Goal: Information Seeking & Learning: Understand process/instructions

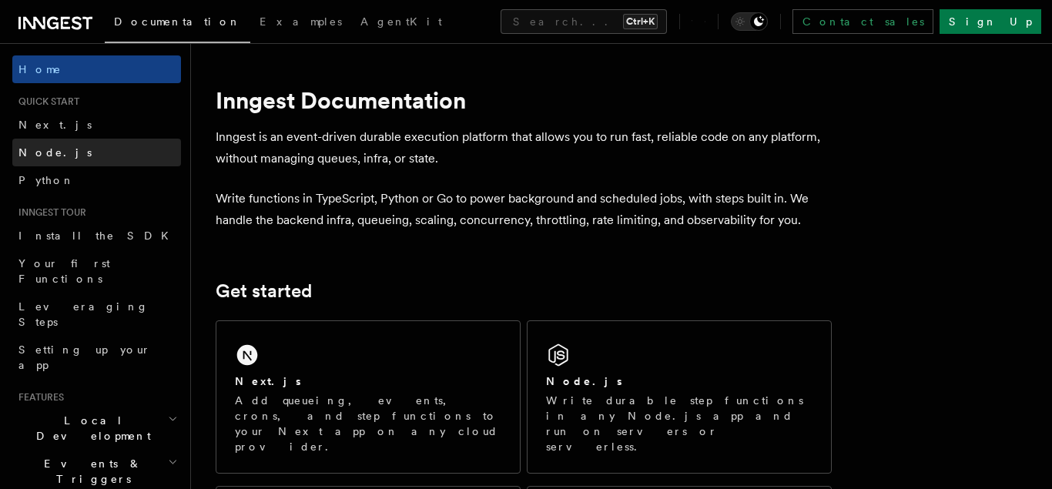
click at [76, 155] on link "Node.js" at bounding box center [96, 153] width 169 height 28
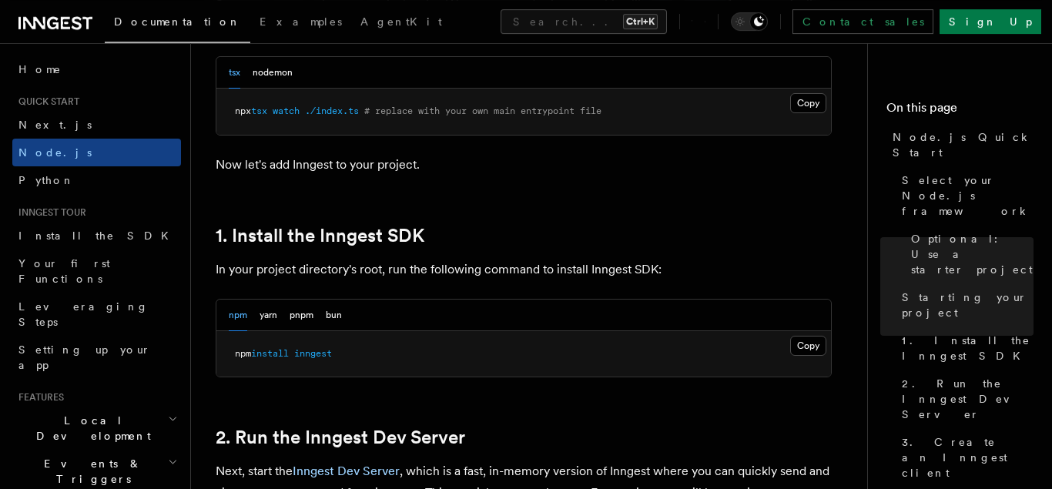
scroll to position [864, 0]
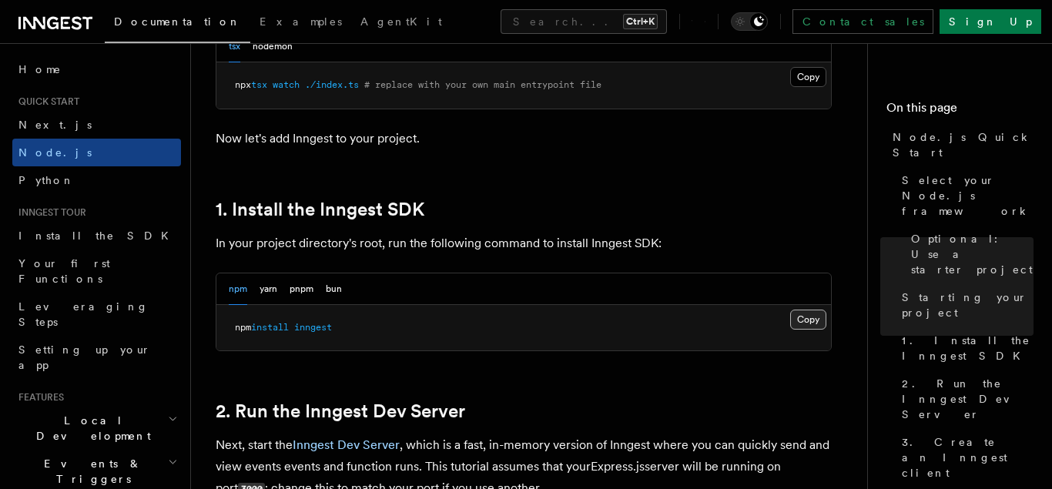
click at [814, 319] on button "Copy Copied" at bounding box center [808, 320] width 36 height 20
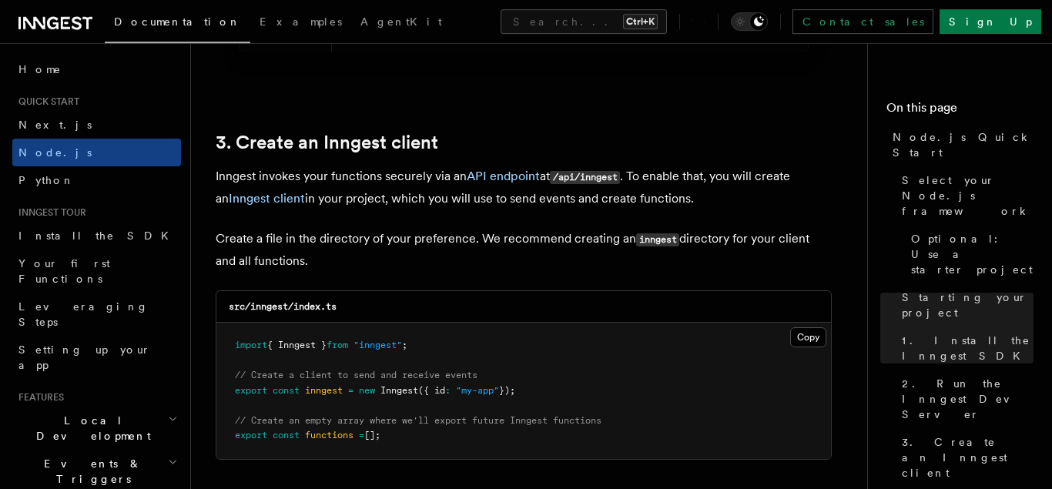
scroll to position [2121, 0]
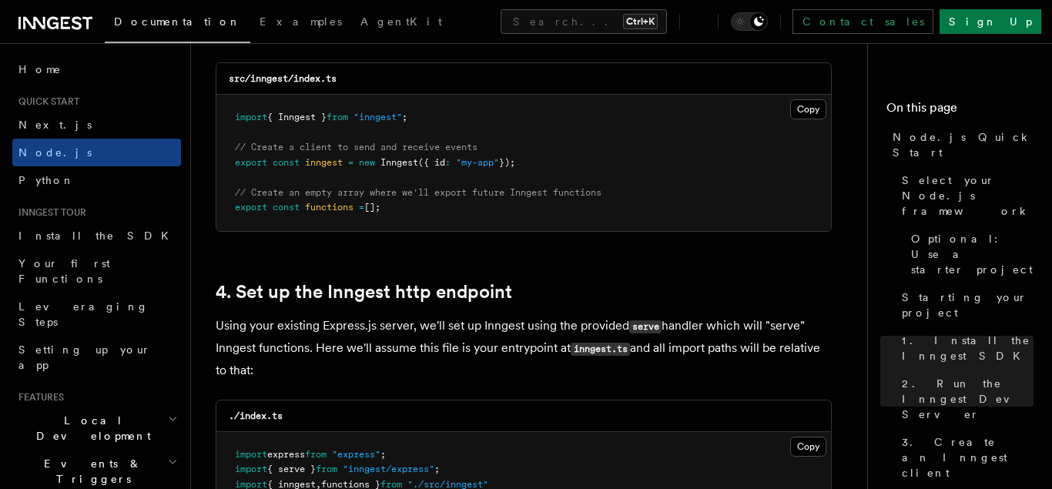
drag, startPoint x: 235, startPoint y: 150, endPoint x: 577, endPoint y: 161, distance: 342.1
click at [577, 161] on pre "import { Inngest } from "inngest" ; // Create a client to send and receive even…" at bounding box center [523, 163] width 615 height 136
copy code "// Create a client to send and receive events export const inngest = new Innges…"
click at [555, 169] on pre "import { Inngest } from "inngest" ; // Create a client to send and receive even…" at bounding box center [523, 163] width 615 height 136
drag, startPoint x: 235, startPoint y: 197, endPoint x: 393, endPoint y: 210, distance: 158.4
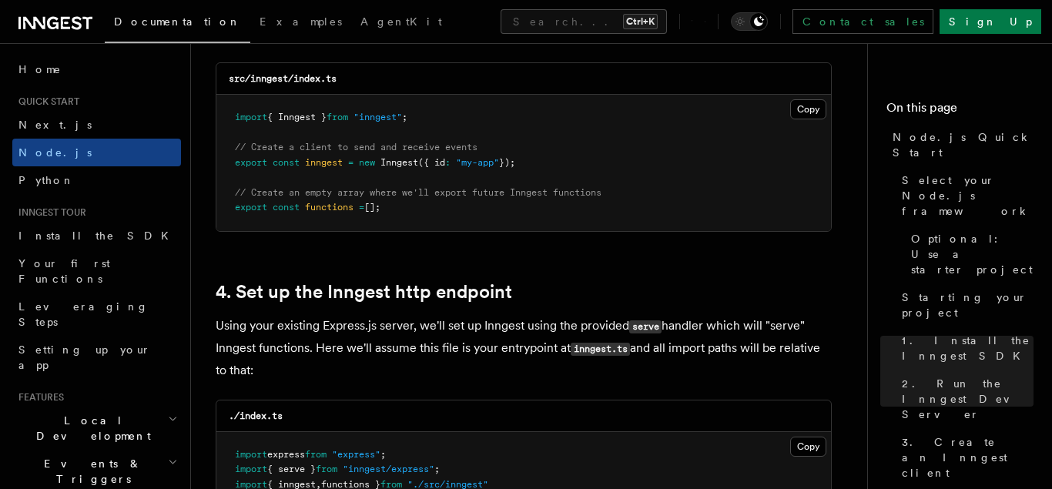
click at [393, 210] on pre "import { Inngest } from "inngest" ; // Create a client to send and receive even…" at bounding box center [523, 163] width 615 height 136
copy code "// Create an empty array where we'll export future Inngest functions export con…"
click at [417, 223] on pre "import { Inngest } from "inngest" ; // Create a client to send and receive even…" at bounding box center [523, 163] width 615 height 136
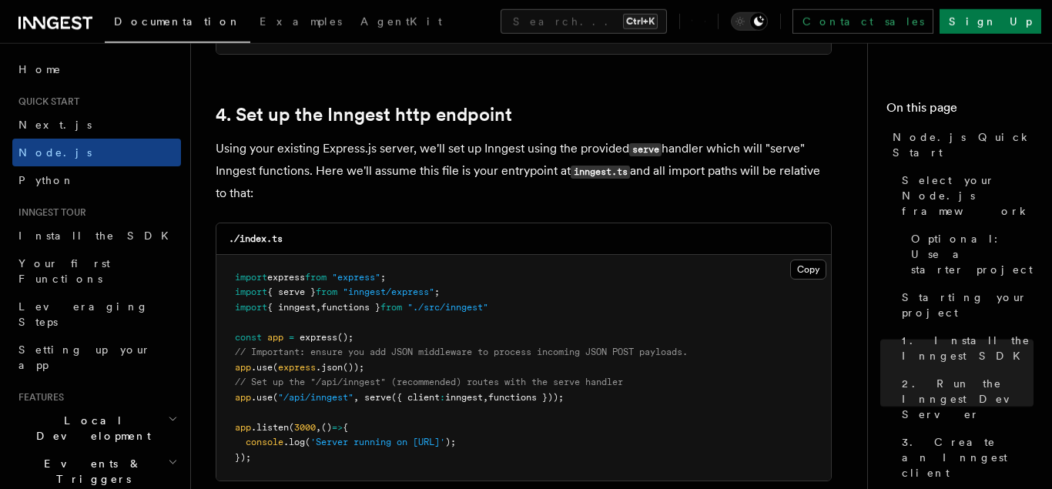
scroll to position [2357, 0]
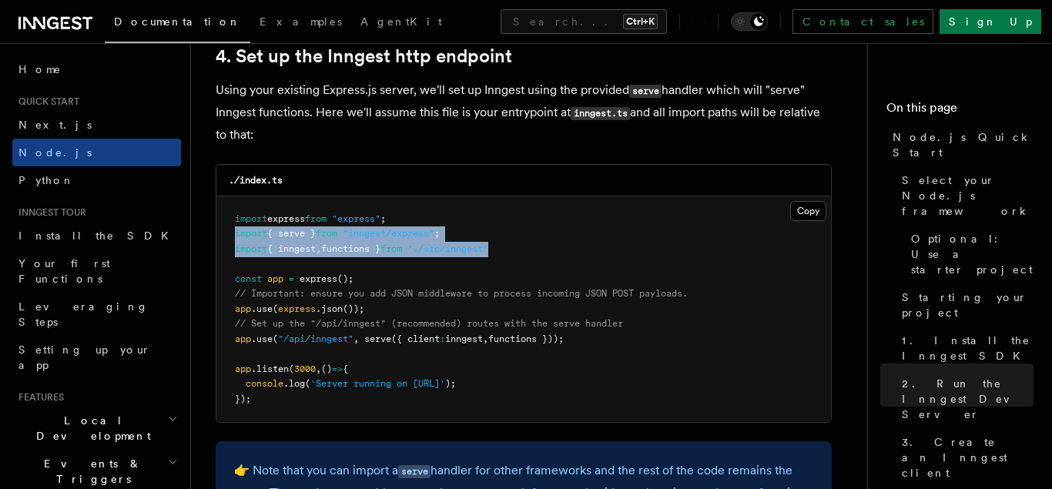
drag, startPoint x: 236, startPoint y: 238, endPoint x: 535, endPoint y: 250, distance: 299.0
click at [535, 250] on pre "import express from "express" ; import { serve } from "inngest/express" ; impor…" at bounding box center [523, 309] width 615 height 226
copy code "import { serve } from "inngest/express" ; import { inngest , functions } from "…"
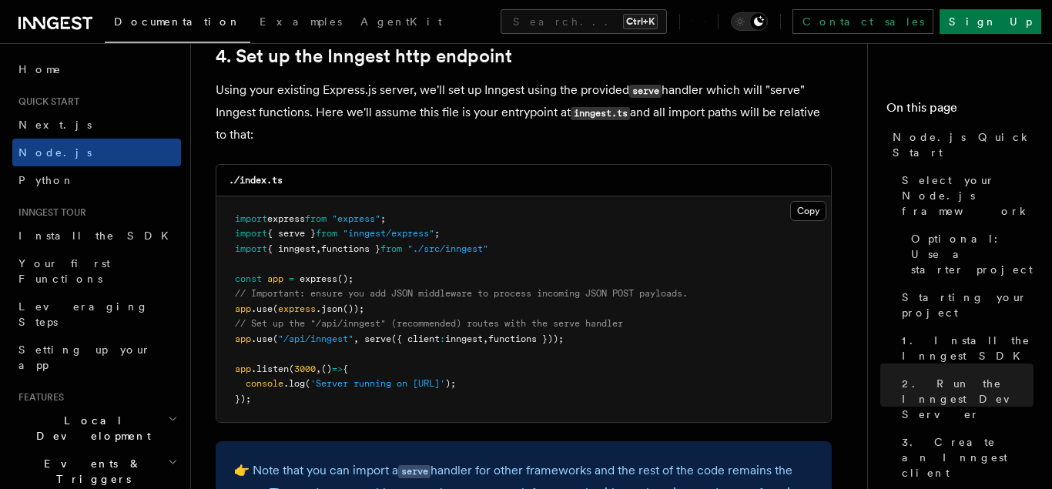
click at [571, 244] on pre "import express from "express" ; import { serve } from "inngest/express" ; impor…" at bounding box center [523, 309] width 615 height 226
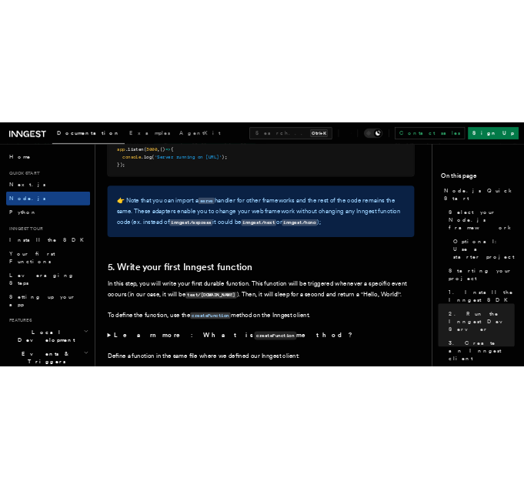
scroll to position [2514, 0]
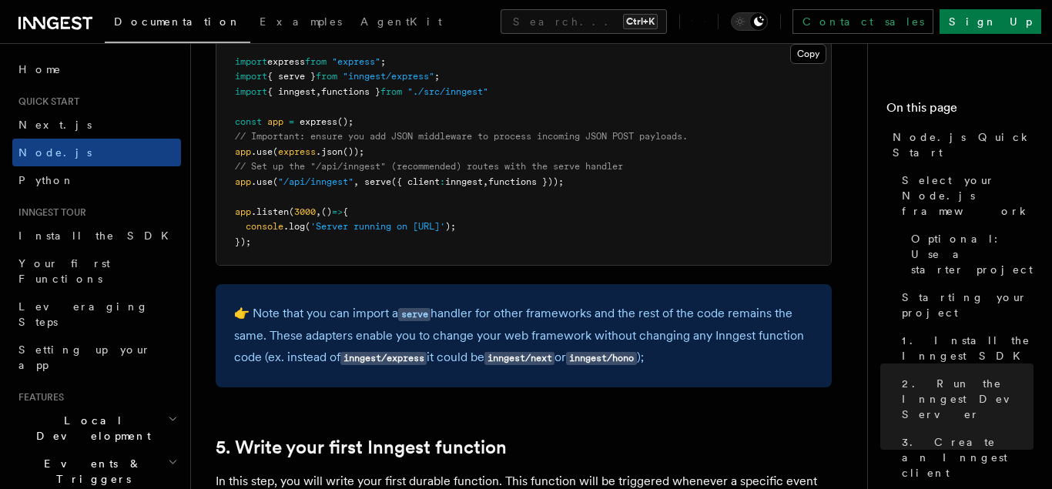
drag, startPoint x: 367, startPoint y: 186, endPoint x: 585, endPoint y: 189, distance: 217.9
click at [585, 189] on pre "import express from "express" ; import { serve } from "inngest/express" ; impor…" at bounding box center [523, 152] width 615 height 226
copy span "serve ({ client : inngest , functions }));"
click at [646, 184] on pre "import express from "express" ; import { serve } from "inngest/express" ; impor…" at bounding box center [523, 152] width 615 height 226
